Goal: Task Accomplishment & Management: Manage account settings

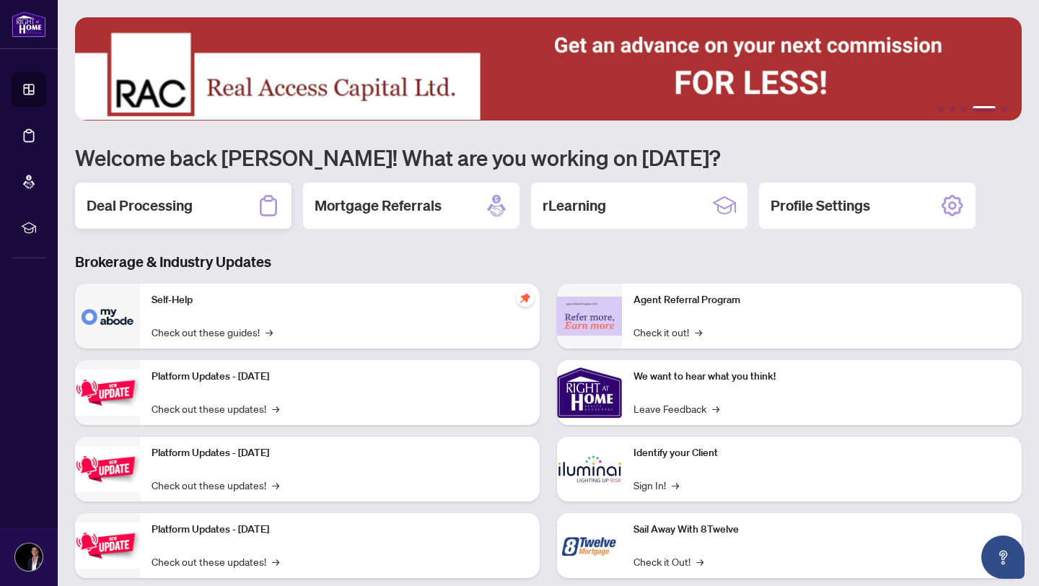
click at [128, 202] on h2 "Deal Processing" at bounding box center [140, 206] width 106 height 20
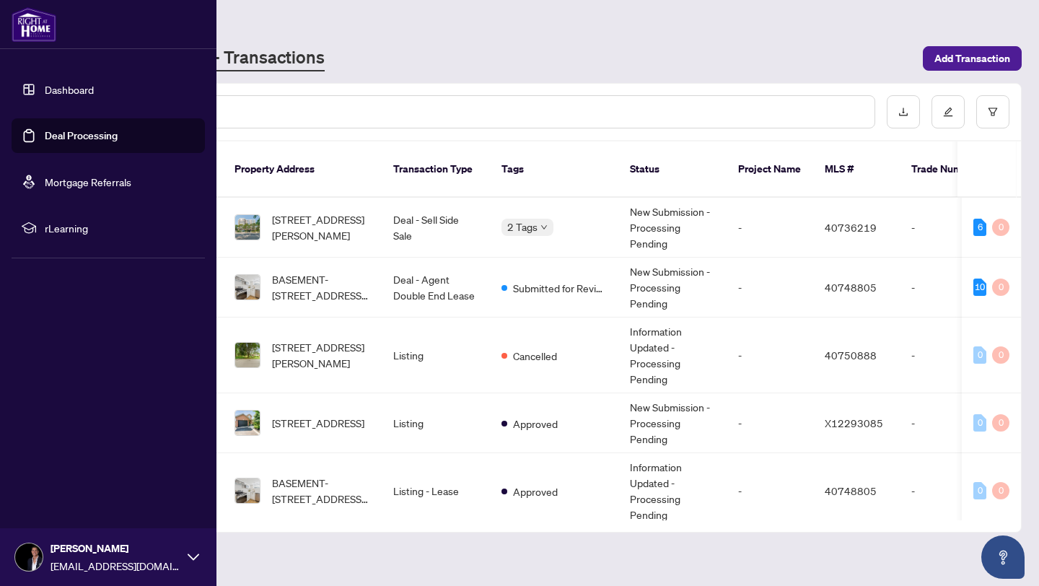
click at [46, 23] on img at bounding box center [34, 24] width 45 height 35
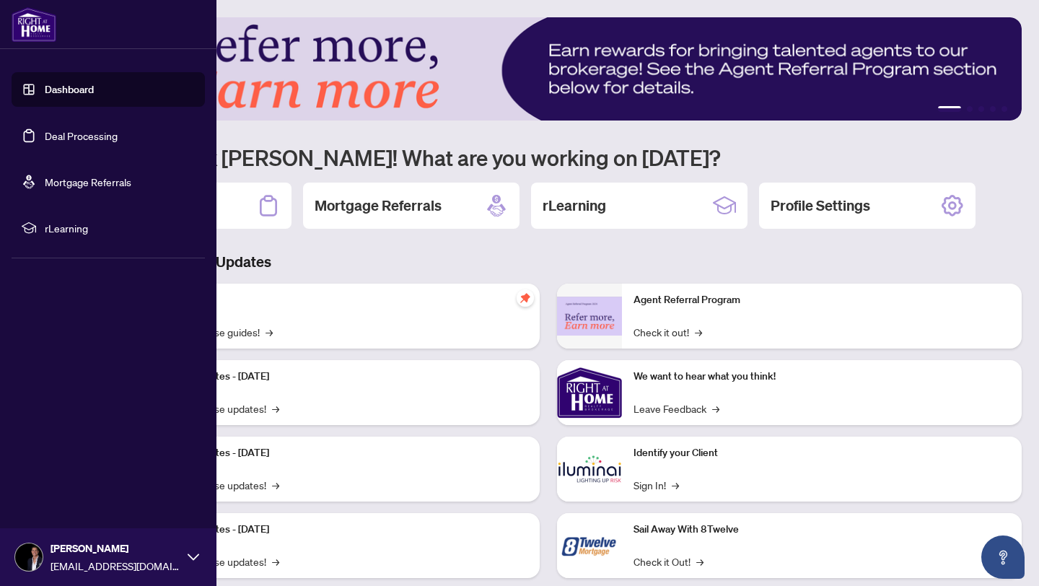
click at [185, 556] on div "[PERSON_NAME] [EMAIL_ADDRESS][DOMAIN_NAME]" at bounding box center [108, 557] width 216 height 58
click at [111, 480] on button "Logout" at bounding box center [108, 471] width 193 height 25
click at [68, 475] on span "Logout" at bounding box center [58, 471] width 32 height 23
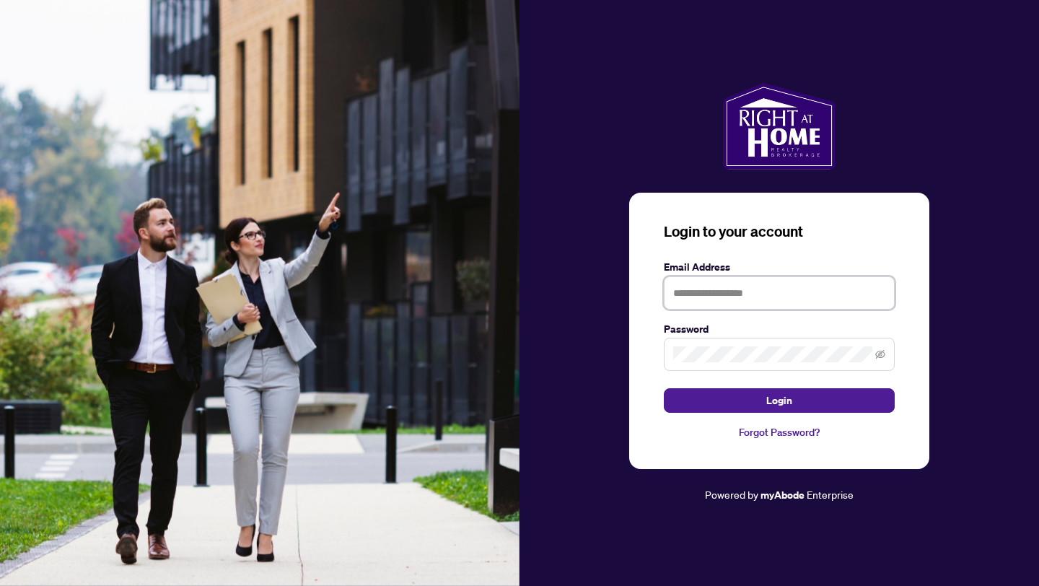
click at [720, 304] on input "text" at bounding box center [779, 292] width 231 height 33
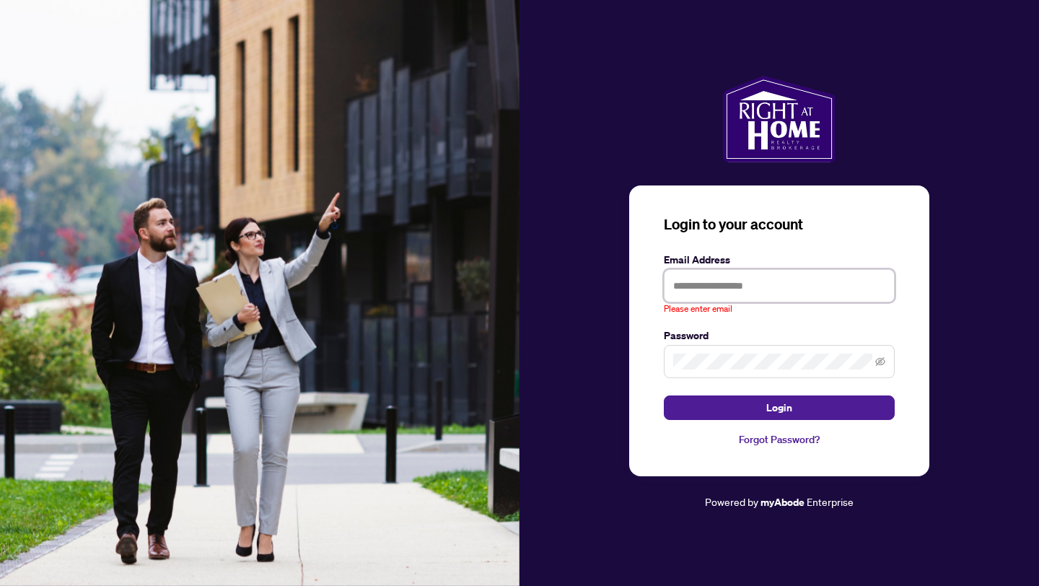
type input "**********"
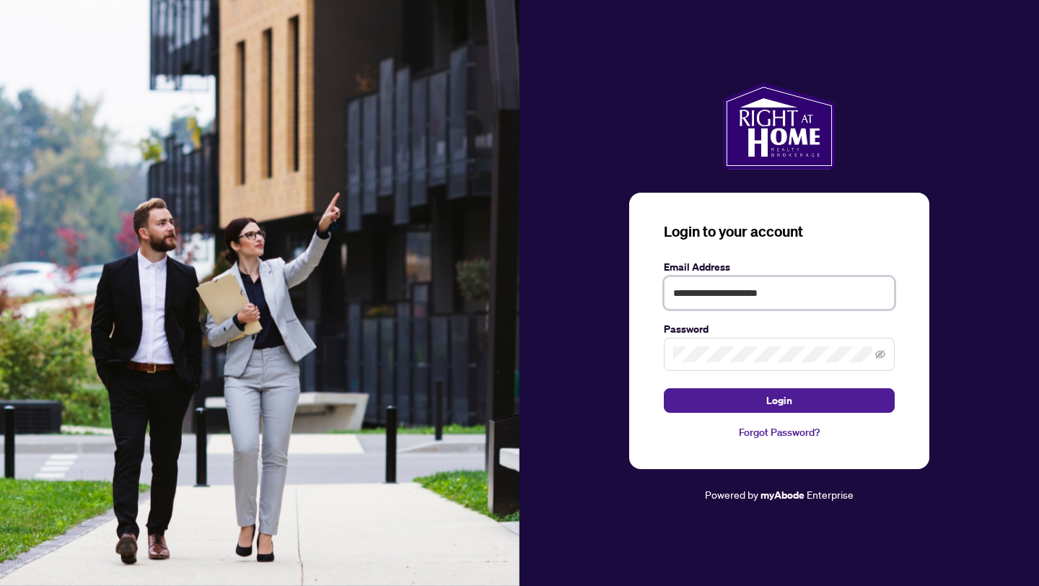
click at [664, 388] on button "Login" at bounding box center [779, 400] width 231 height 25
